Goal: Check status: Check status

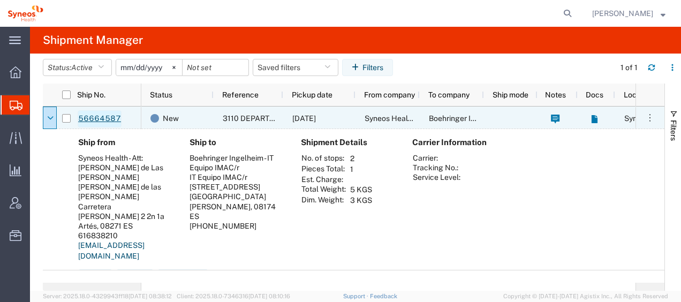
click at [109, 117] on link "56664587" at bounding box center [100, 118] width 44 height 17
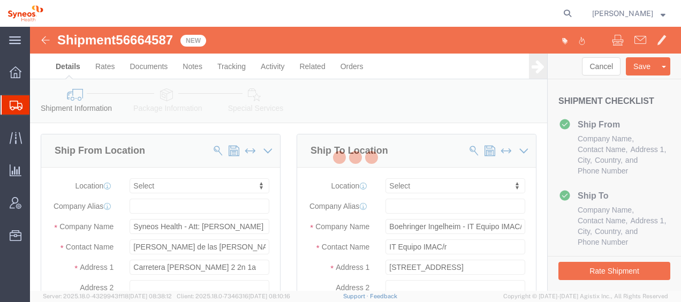
select select
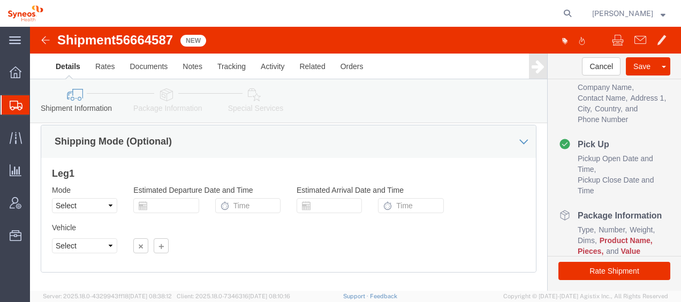
scroll to position [748, 0]
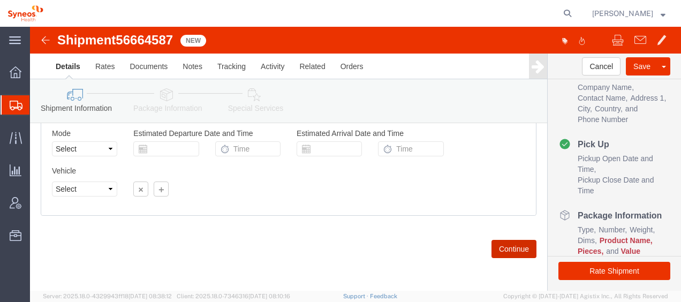
drag, startPoint x: 458, startPoint y: 218, endPoint x: 453, endPoint y: 214, distance: 6.9
click button "Continue"
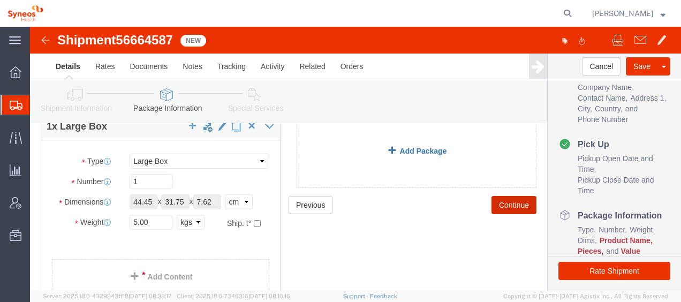
scroll to position [128, 0]
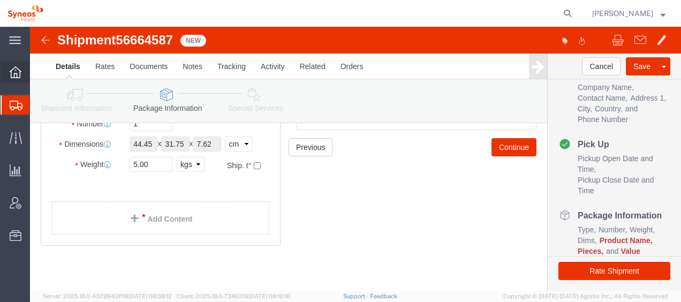
click at [11, 74] on icon at bounding box center [16, 72] width 12 height 12
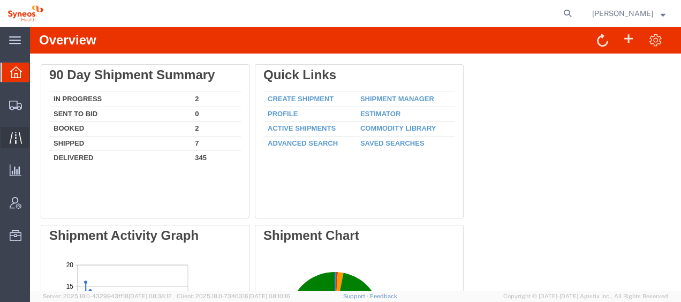
click at [37, 137] on span "Traffic" at bounding box center [32, 137] width 7 height 21
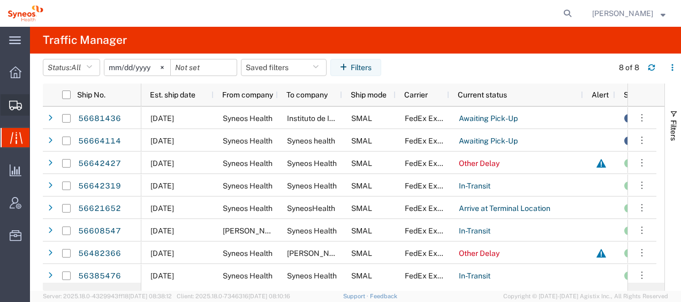
click at [0, 0] on span "Shipment Manager" at bounding box center [0, 0] width 0 height 0
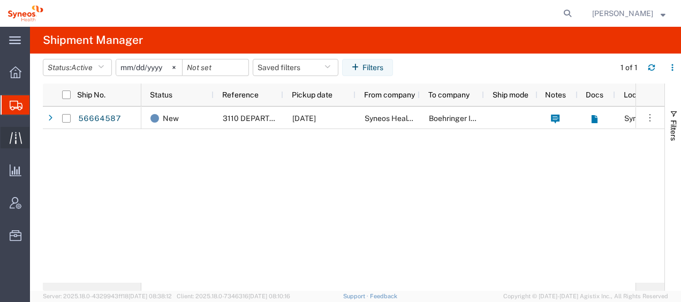
click at [37, 134] on span "Traffic" at bounding box center [32, 137] width 7 height 21
